Goal: Check status: Check status

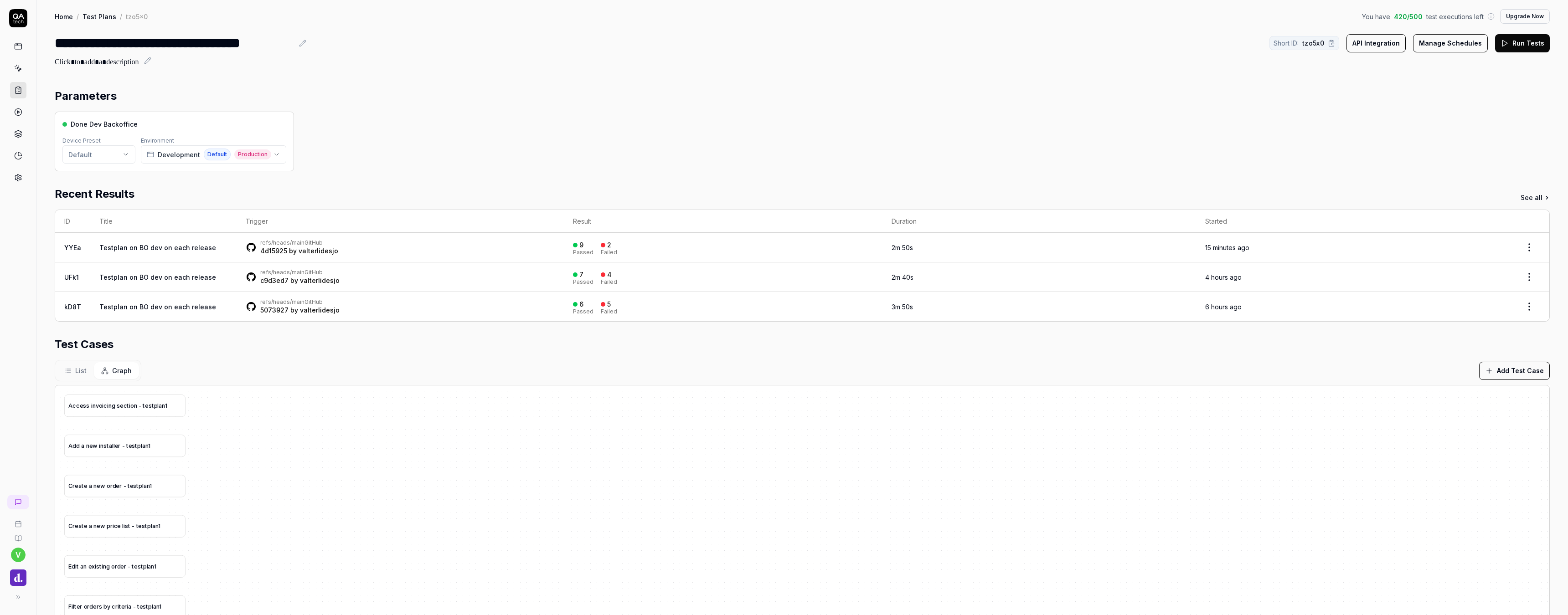
click at [199, 248] on link "Testplan on BO dev on each release" at bounding box center [158, 248] width 117 height 8
click at [601, 248] on div "2" at bounding box center [606, 245] width 10 height 8
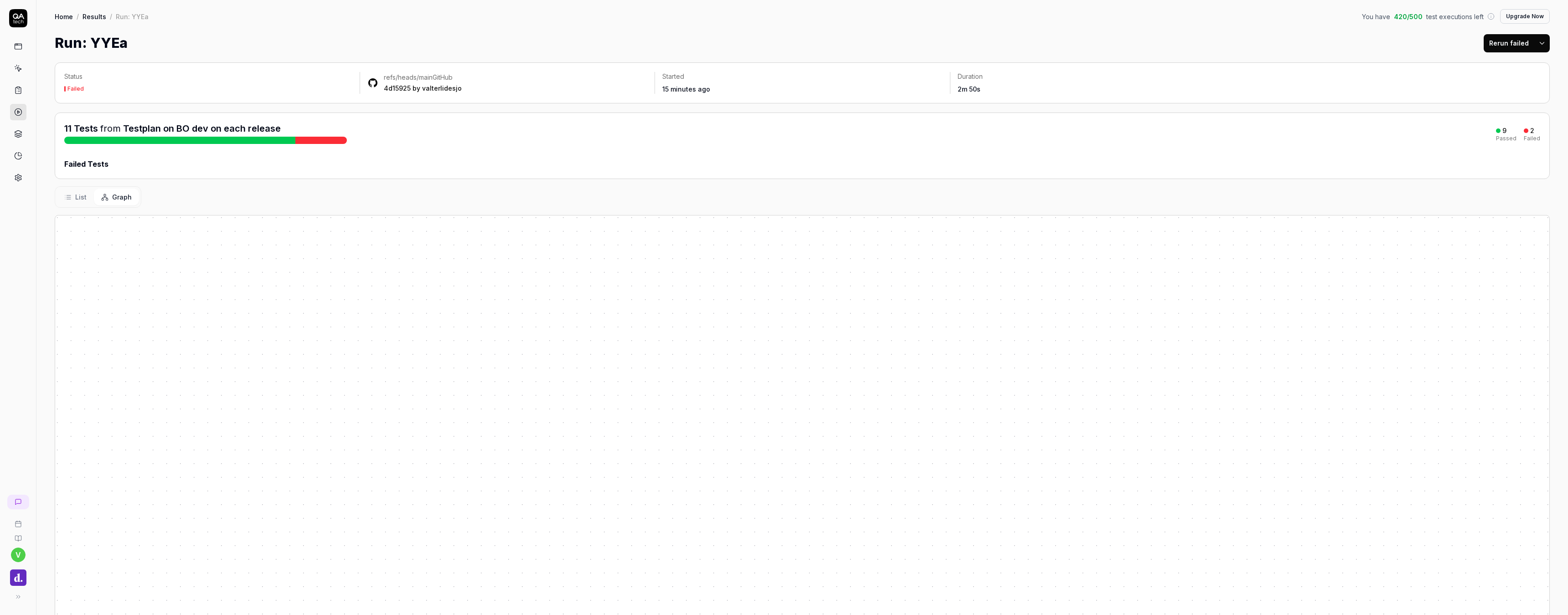
click at [578, 207] on div "List Graph" at bounding box center [802, 196] width 1495 height 21
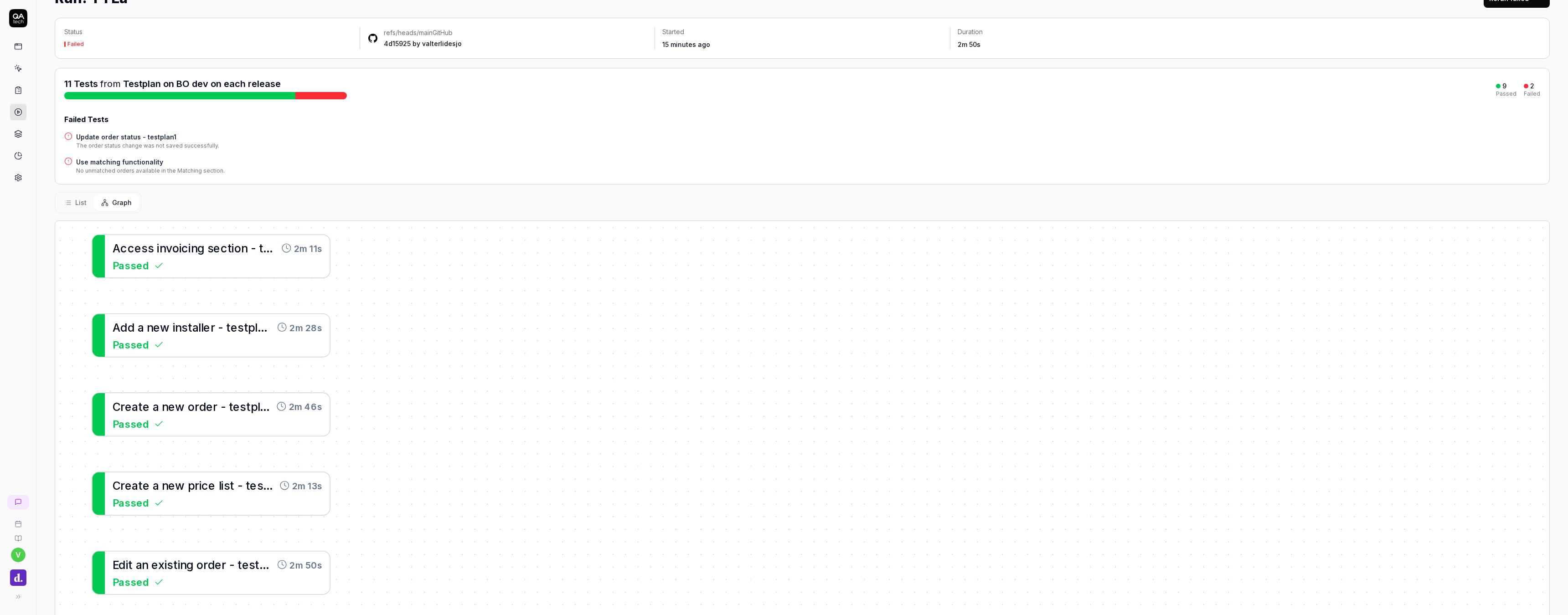
scroll to position [46, 0]
click at [19, 44] on rect at bounding box center [18, 46] width 7 height 5
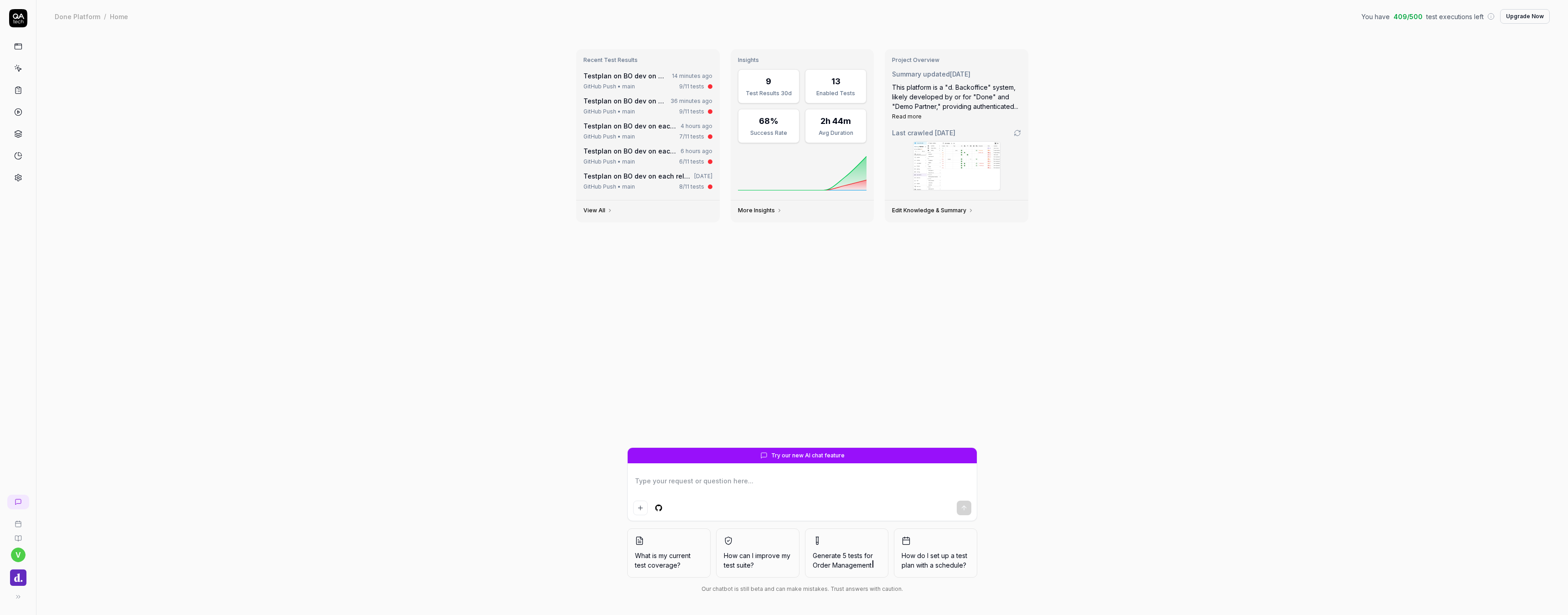
click at [642, 79] on link "Testplan on BO dev on each release" at bounding box center [642, 75] width 117 height 8
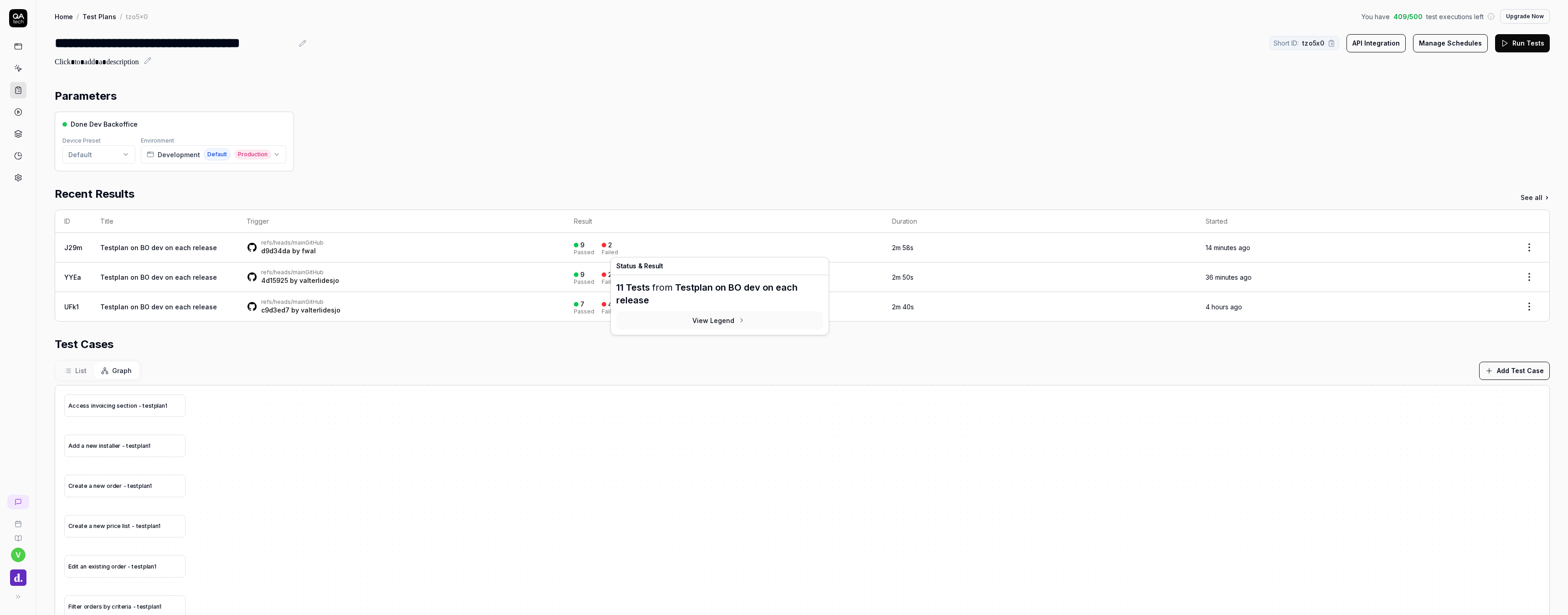
click at [601, 246] on div at bounding box center [603, 245] width 4 height 4
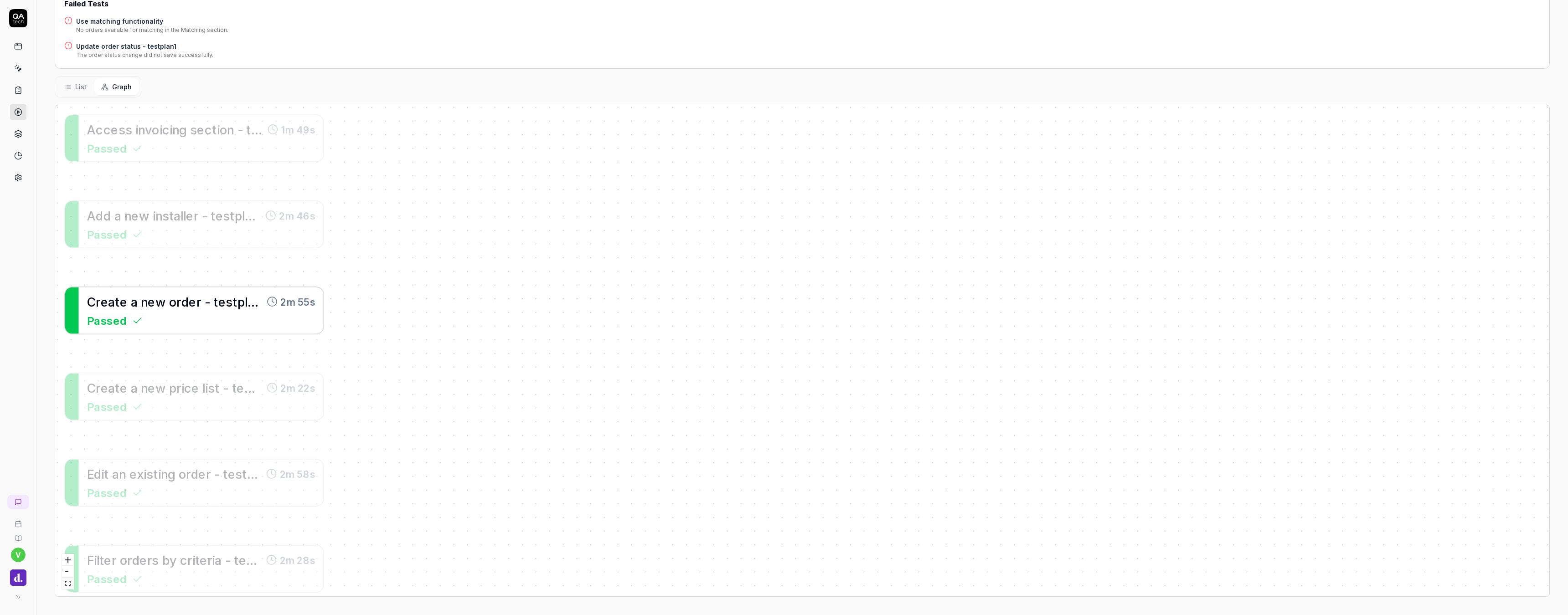
scroll to position [161, 0]
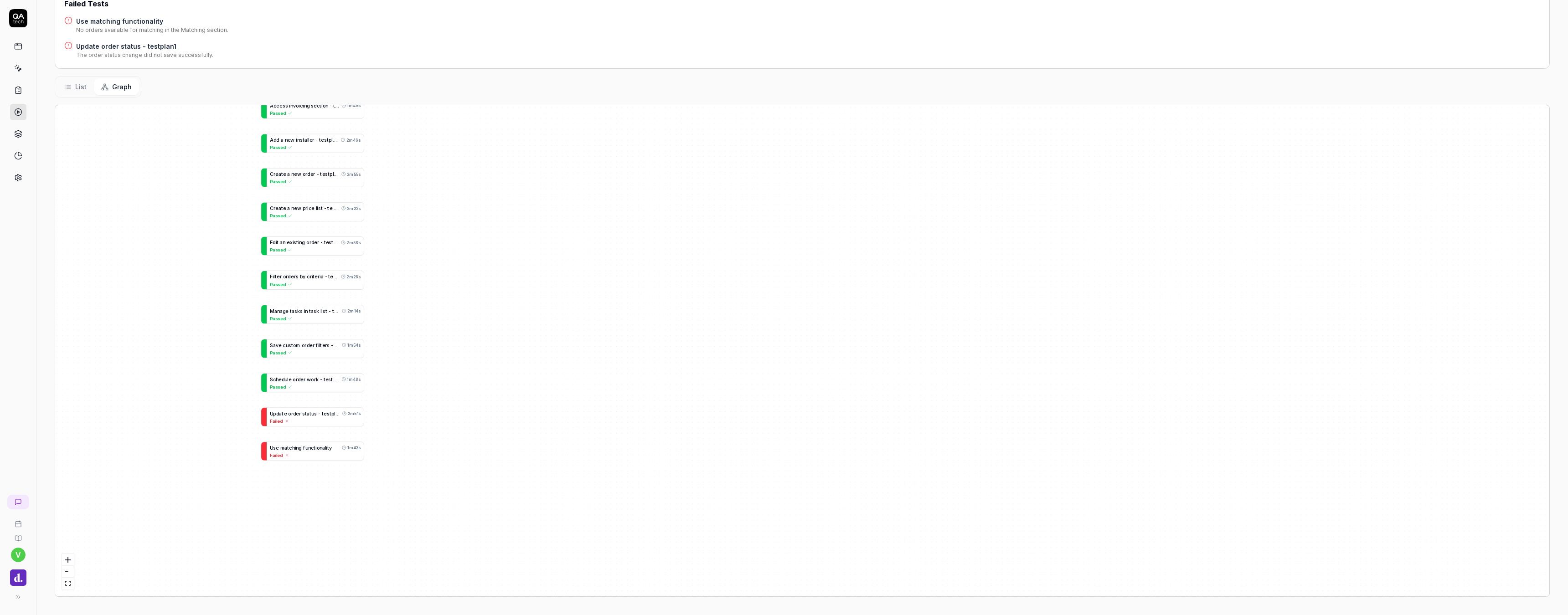
drag, startPoint x: 405, startPoint y: 372, endPoint x: 390, endPoint y: 231, distance: 141.8
click at [390, 231] on div "A c c e s s i n v o i c i n g s e c t i o n - t e s t p l a n 1 1m 49s Passed A…" at bounding box center [802, 350] width 1494 height 491
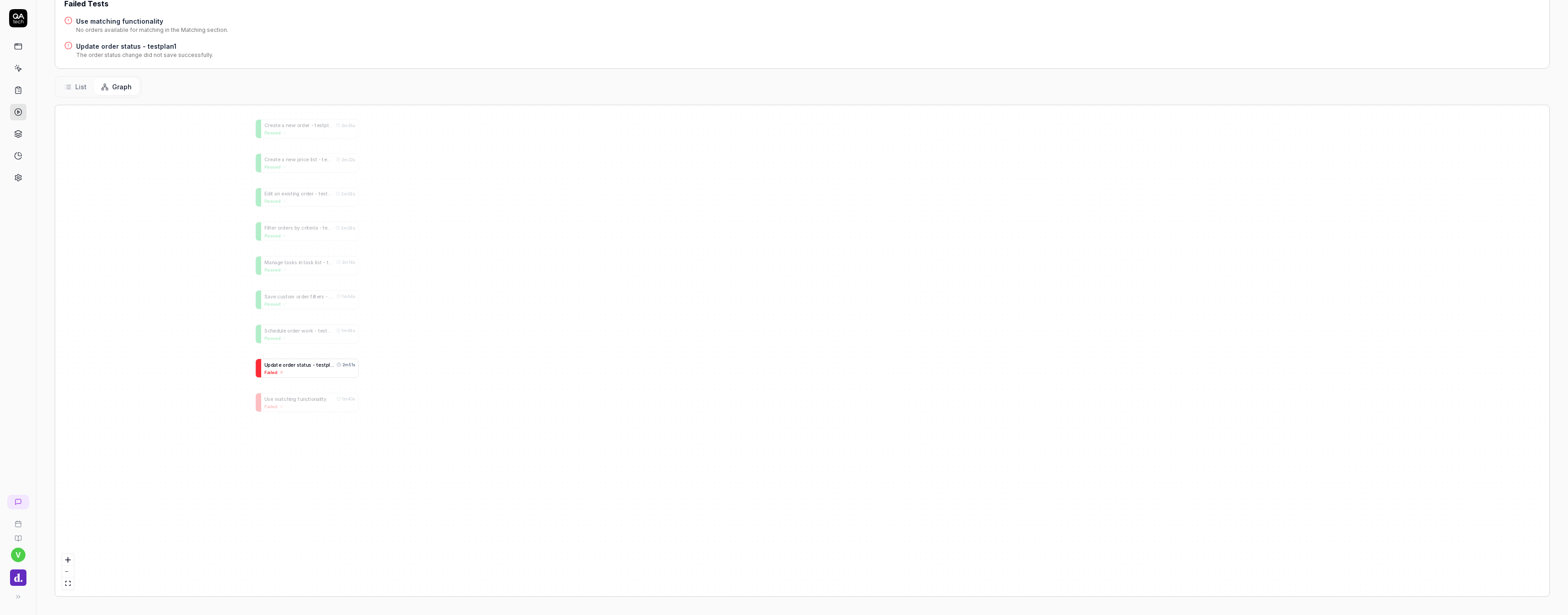
click at [309, 367] on span "s" at bounding box center [310, 365] width 2 height 6
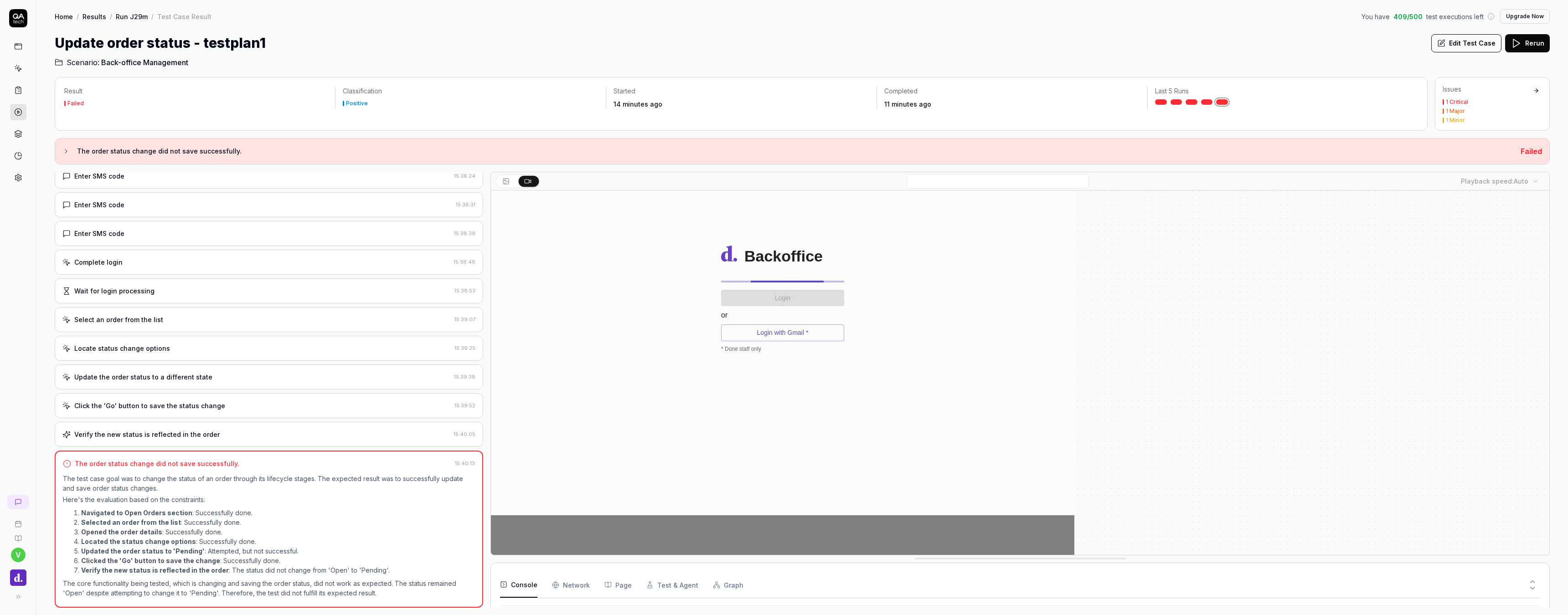
scroll to position [43, 0]
click at [1470, 100] on div "1 Critical" at bounding box center [1486, 102] width 88 height 5
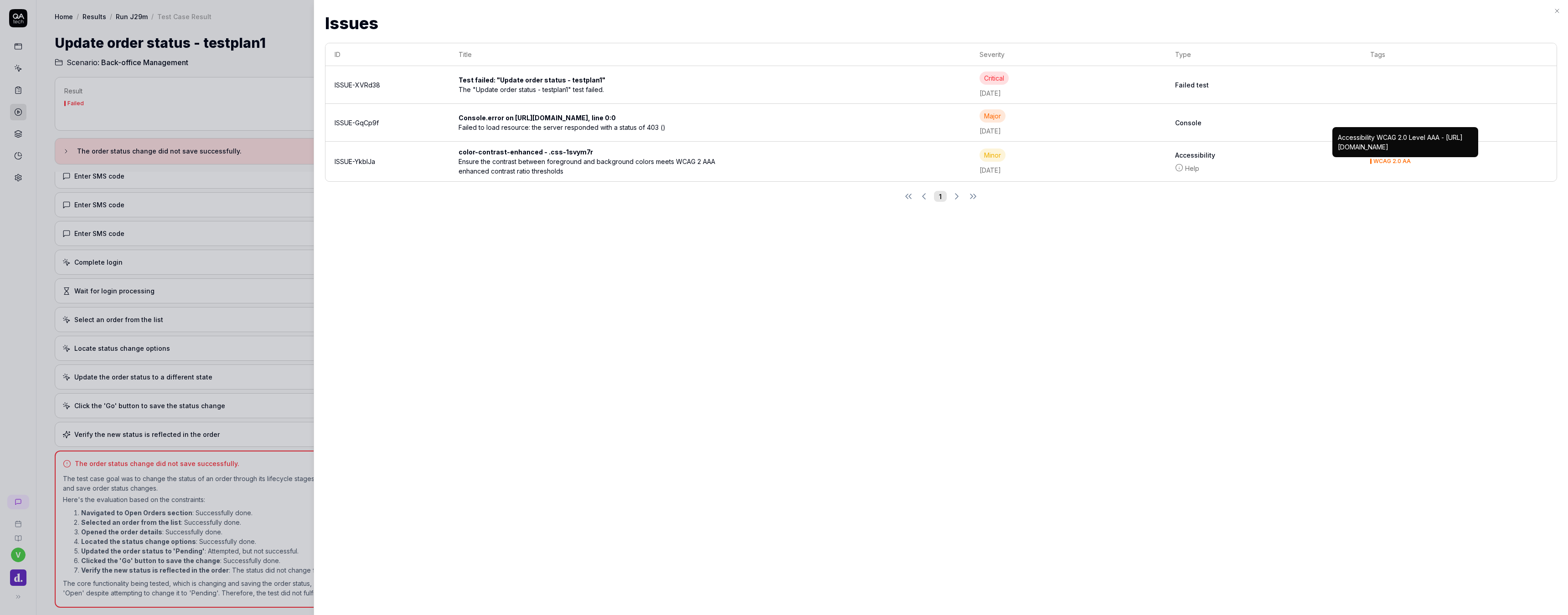
click at [757, 122] on div "Console.error on [URL][DOMAIN_NAME], line 0:0" at bounding box center [710, 118] width 503 height 10
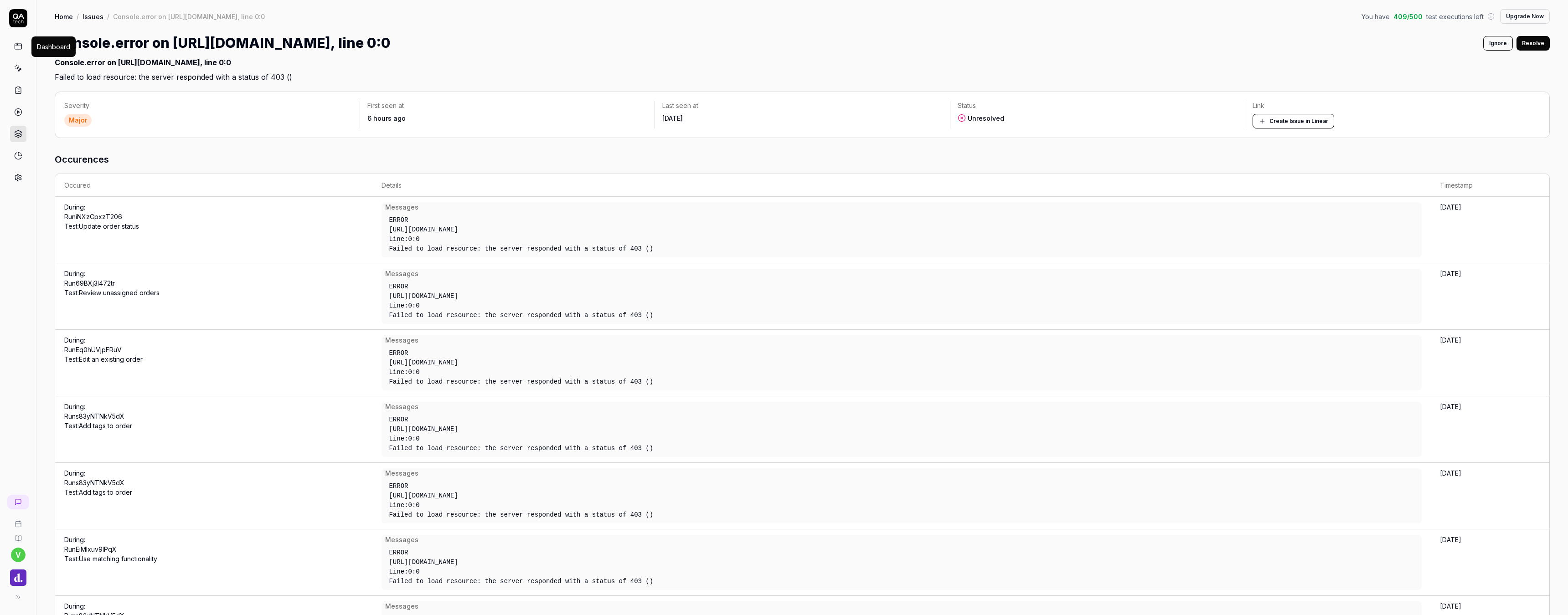
click at [23, 46] on link at bounding box center [18, 46] width 16 height 16
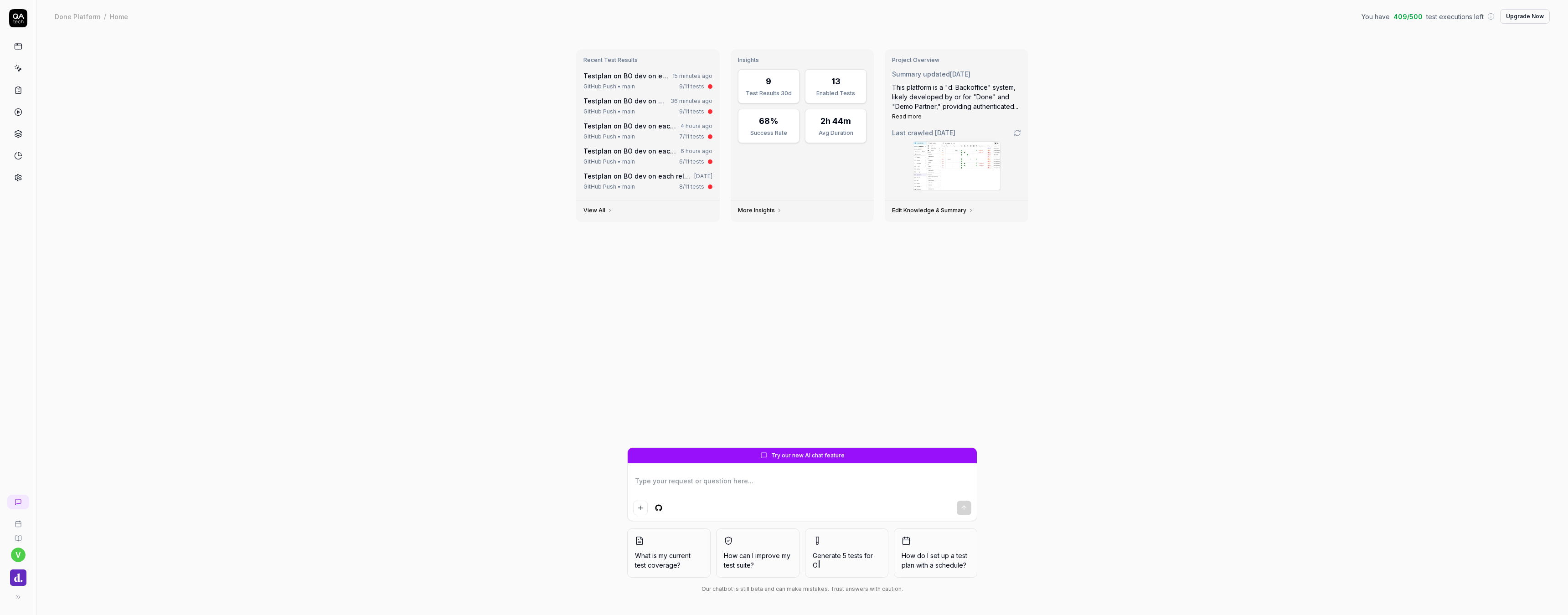
type textarea "*"
